Goal: Task Accomplishment & Management: Manage account settings

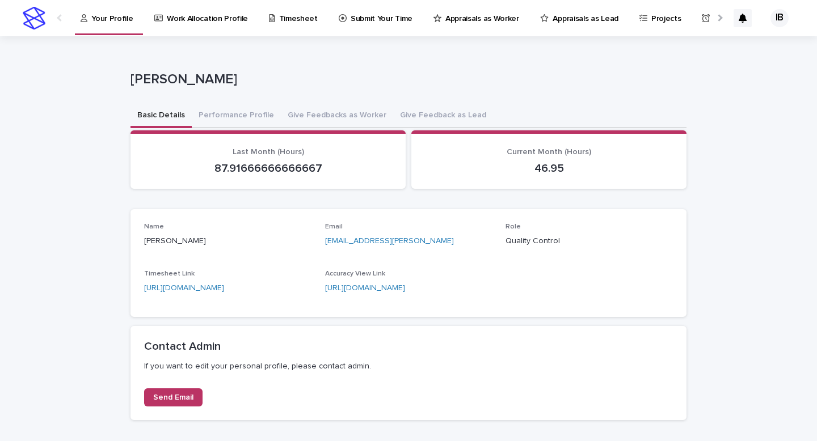
click at [305, 22] on p "Timesheet" at bounding box center [298, 12] width 39 height 24
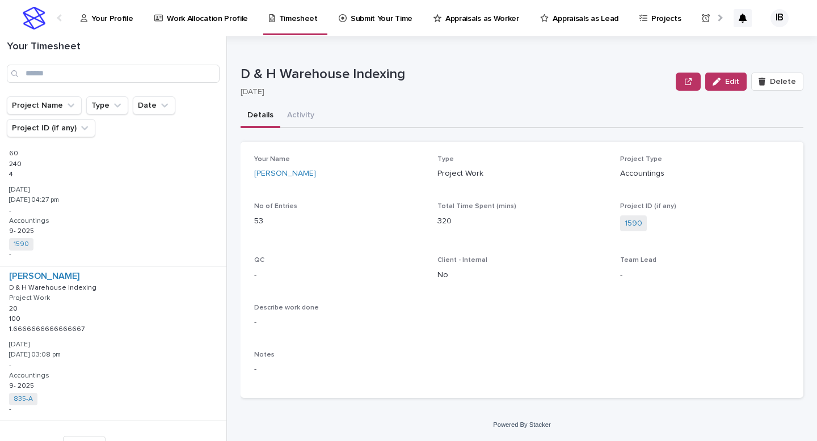
scroll to position [2249, 0]
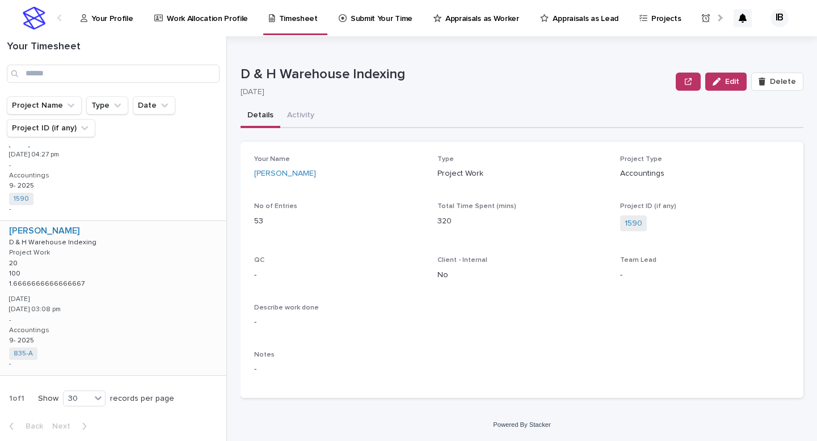
click at [64, 337] on div "[PERSON_NAME] D & H Warehouse Indexing D & H Warehouse Indexing Project Work 20…" at bounding box center [113, 298] width 226 height 154
click at [720, 83] on icon "button" at bounding box center [717, 82] width 8 height 8
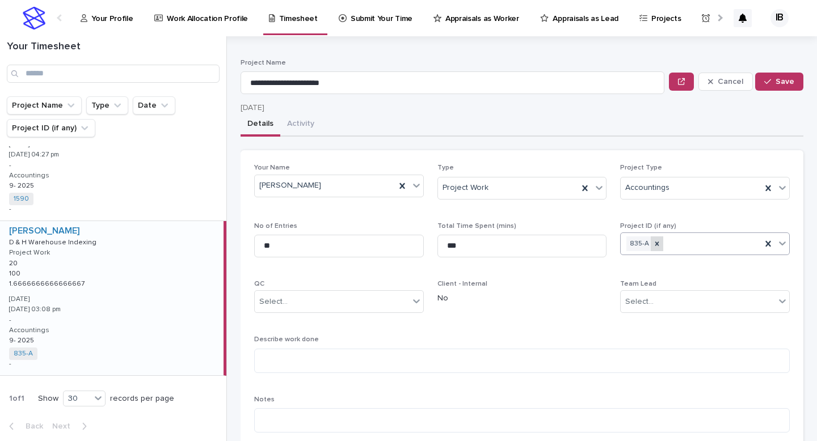
click at [656, 246] on icon at bounding box center [657, 244] width 8 height 8
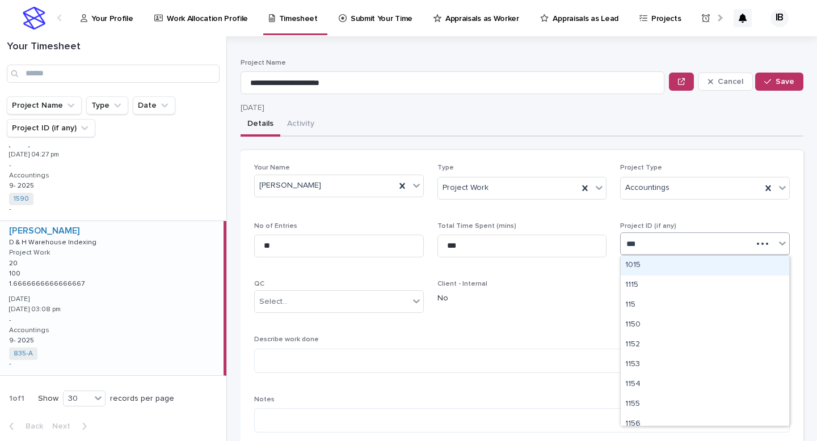
type input "****"
click at [686, 265] on div "1590" at bounding box center [705, 266] width 168 height 20
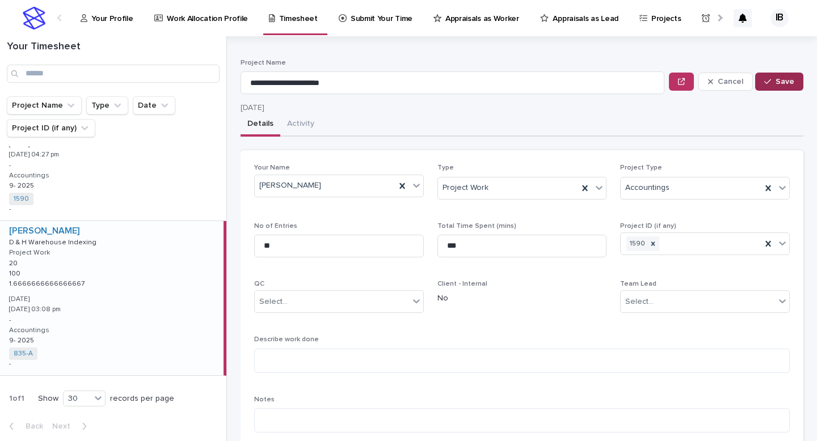
click at [782, 80] on span "Save" at bounding box center [784, 82] width 19 height 8
